Goal: Navigation & Orientation: Find specific page/section

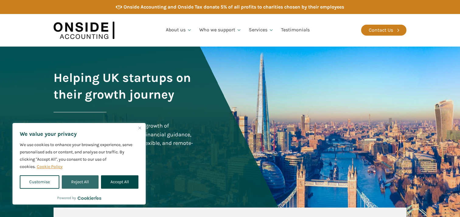
click at [86, 179] on button "Reject All" at bounding box center [80, 181] width 36 height 13
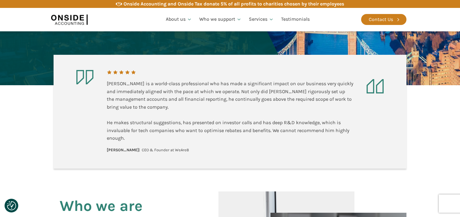
scroll to position [154, 0]
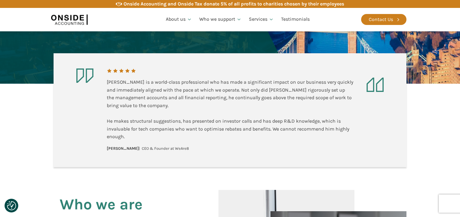
click at [134, 94] on div "[PERSON_NAME] is a world-class professional who has made a significant impact o…" at bounding box center [230, 109] width 246 height 62
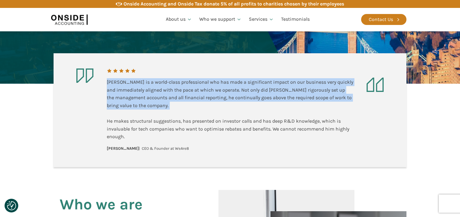
click at [134, 94] on div "[PERSON_NAME] is a world-class professional who has made a significant impact o…" at bounding box center [230, 109] width 246 height 62
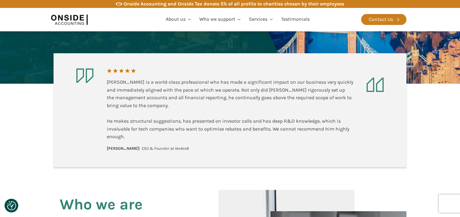
click at [138, 95] on div "[PERSON_NAME] is a world-class professional who has made a significant impact o…" at bounding box center [230, 109] width 246 height 62
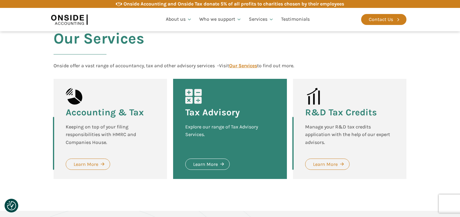
scroll to position [607, 0]
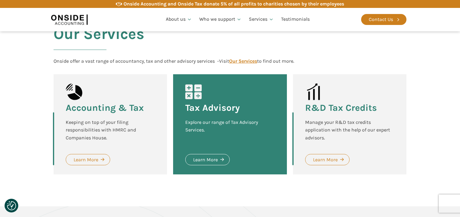
click at [149, 60] on div "Onside offer a vast range of accountancy, tax and other advisory services -" at bounding box center [136, 61] width 165 height 8
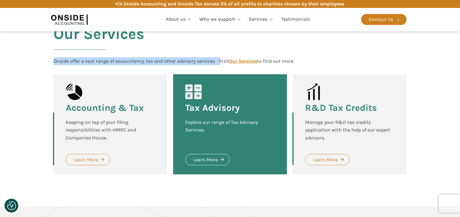
click at [149, 60] on div "Onside offer a vast range of accountancy, tax and other advisory services -" at bounding box center [136, 61] width 165 height 8
click at [159, 60] on div "Onside offer a vast range of accountancy, tax and other advisory services -" at bounding box center [136, 61] width 165 height 8
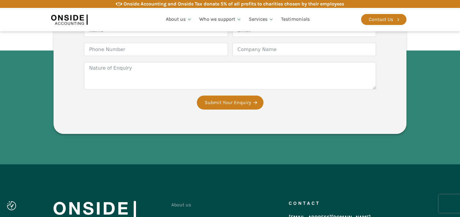
scroll to position [1224, 0]
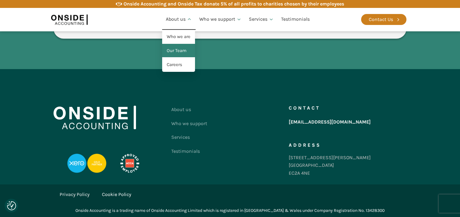
click at [176, 51] on link "Our Team" at bounding box center [178, 51] width 33 height 14
